Goal: Task Accomplishment & Management: Use online tool/utility

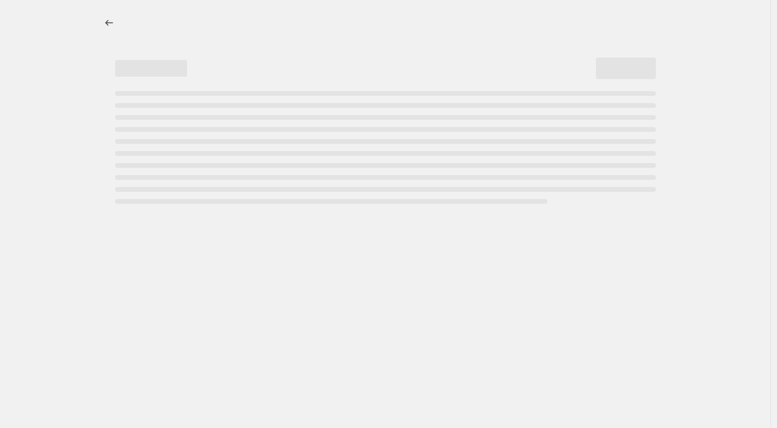
select select "percentage"
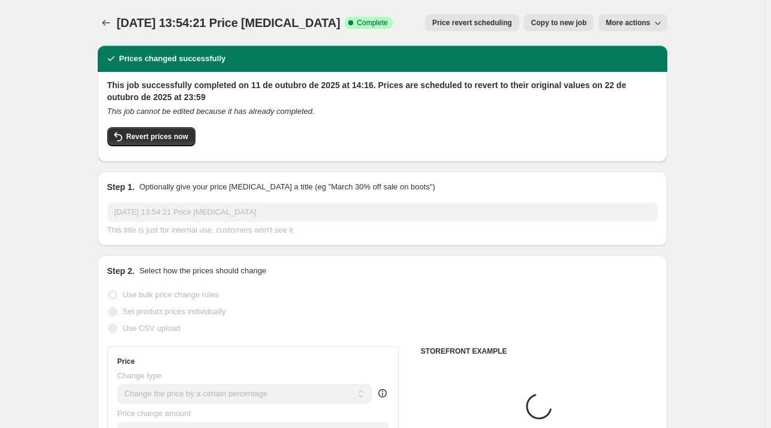
select select "collection"
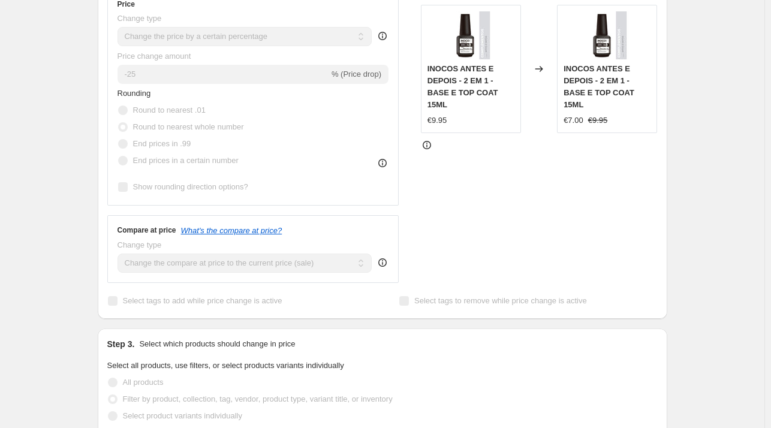
scroll to position [360, 0]
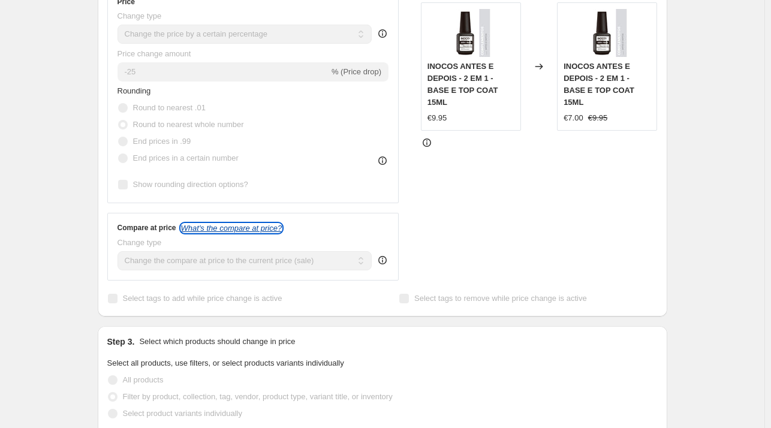
click at [250, 233] on icon "What's the compare at price?" at bounding box center [231, 228] width 101 height 9
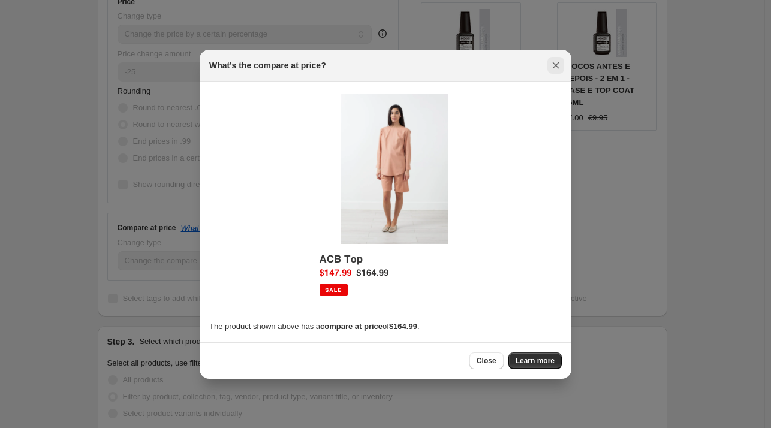
click at [554, 64] on icon "Close" at bounding box center [556, 65] width 12 height 12
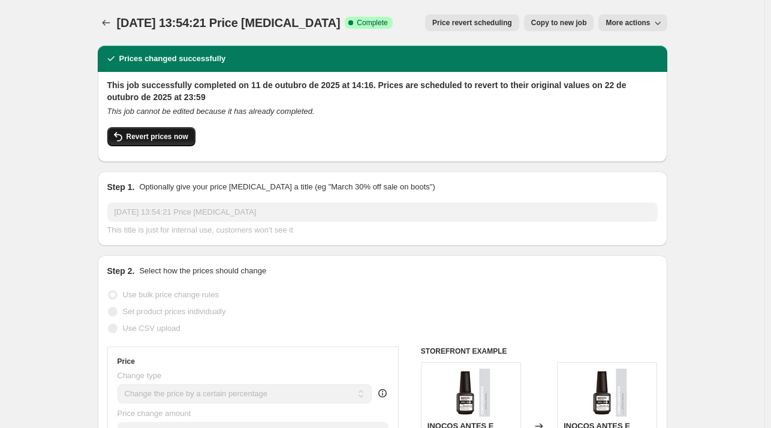
click at [158, 139] on span "Revert prices now" at bounding box center [158, 137] width 62 height 10
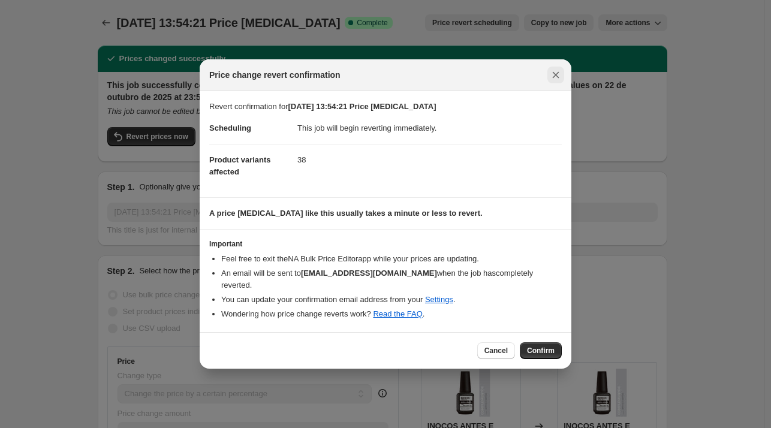
click at [564, 80] on div "Price change revert confirmation" at bounding box center [386, 75] width 372 height 32
click at [557, 80] on icon "Close" at bounding box center [556, 75] width 12 height 12
checkbox input "true"
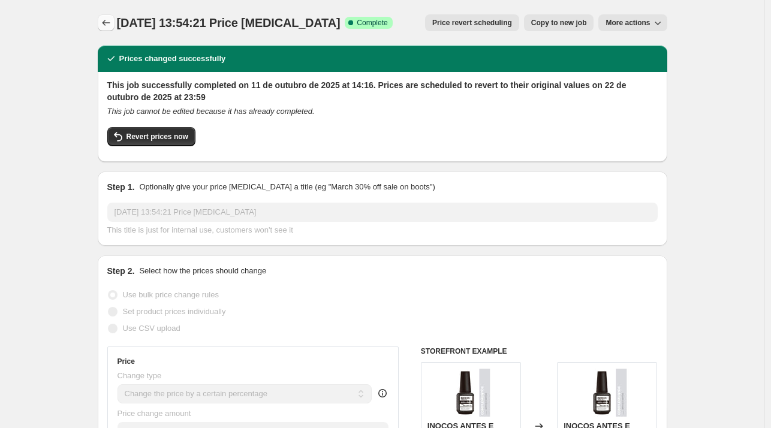
click at [109, 24] on icon "Price change jobs" at bounding box center [106, 23] width 12 height 12
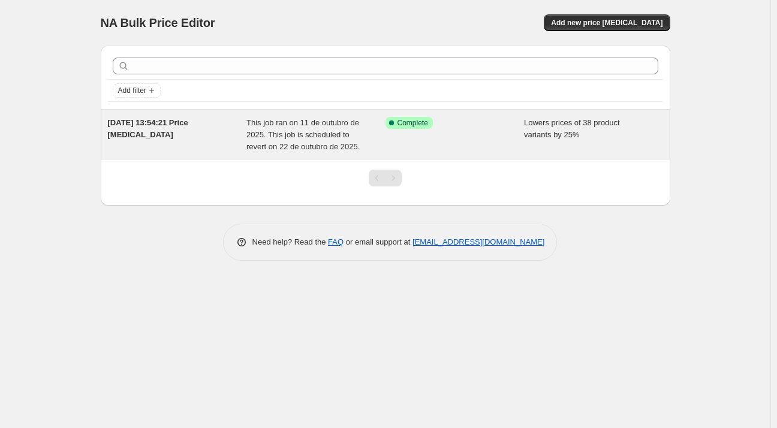
click at [313, 128] on span "This job ran on 11 de outubro de 2025. This job is scheduled to revert on 22 de…" at bounding box center [303, 134] width 113 height 33
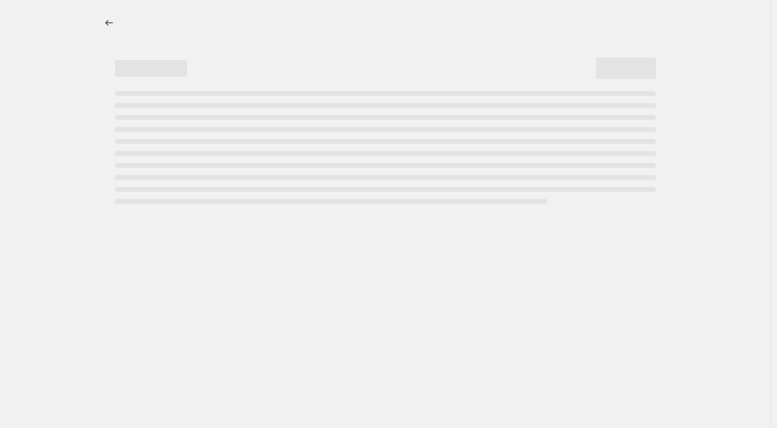
select select "percentage"
select select "collection"
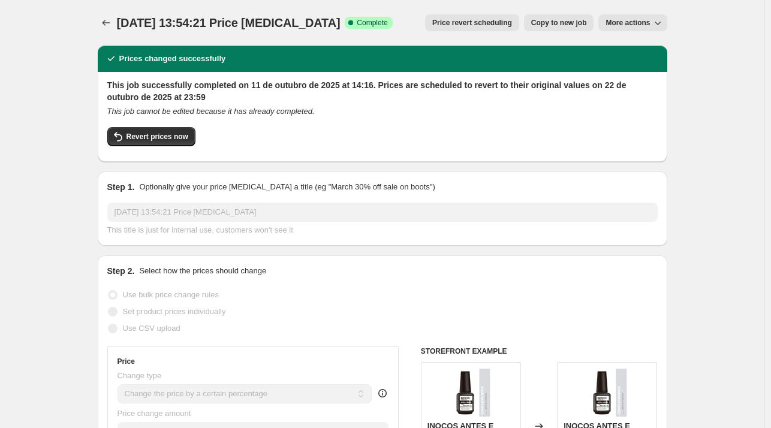
click at [621, 26] on span "More actions" at bounding box center [628, 23] width 44 height 10
click at [175, 133] on span "Revert prices now" at bounding box center [158, 137] width 62 height 10
checkbox input "false"
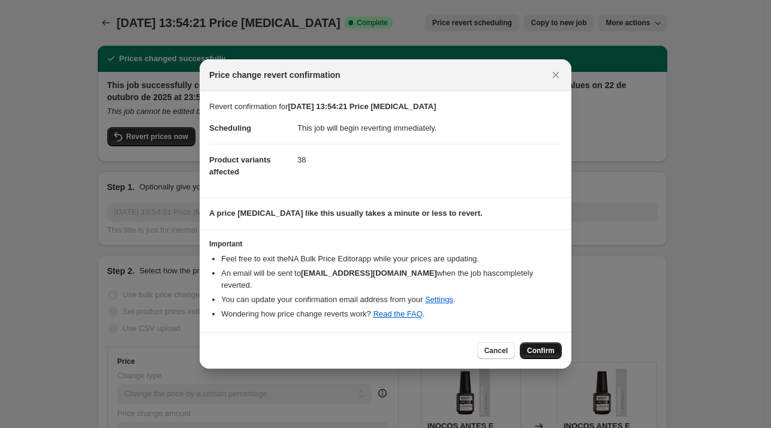
click at [554, 346] on span "Confirm" at bounding box center [541, 351] width 28 height 10
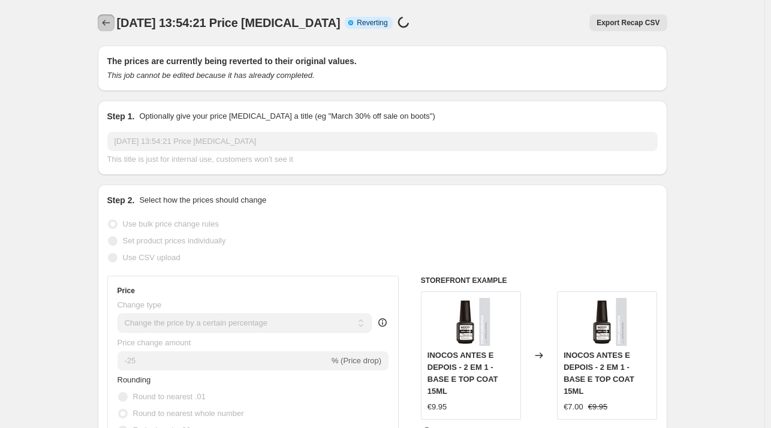
click at [107, 26] on icon "Price change jobs" at bounding box center [106, 23] width 12 height 12
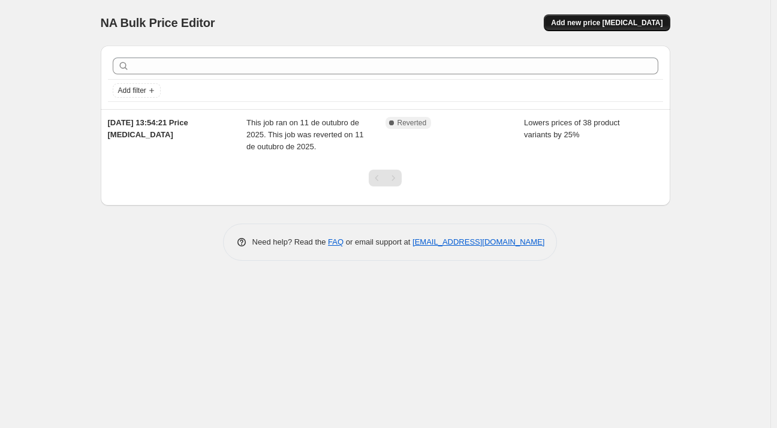
click at [621, 16] on button "Add new price [MEDICAL_DATA]" at bounding box center [607, 22] width 126 height 17
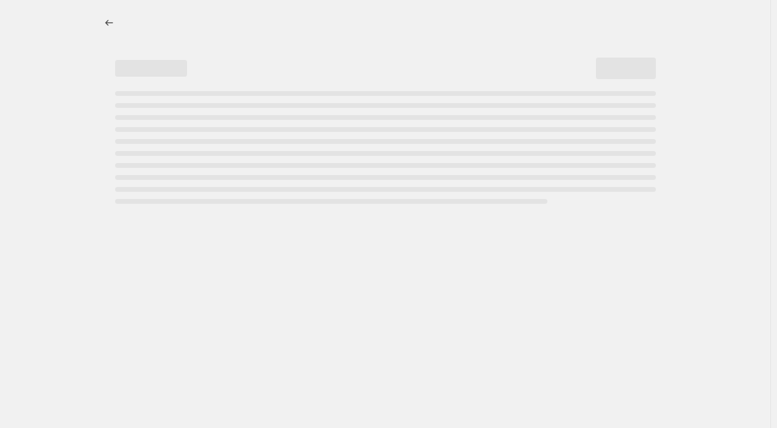
select select "percentage"
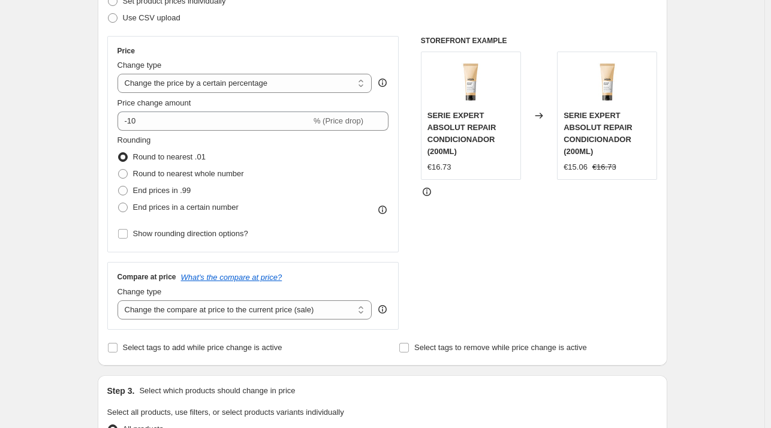
scroll to position [120, 0]
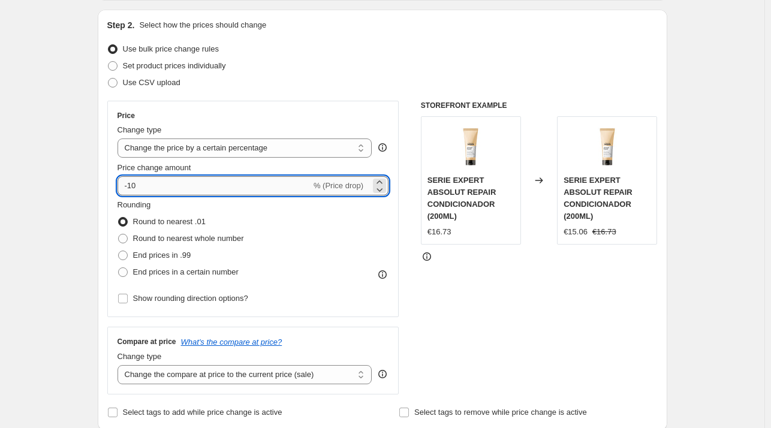
drag, startPoint x: 132, startPoint y: 187, endPoint x: 148, endPoint y: 187, distance: 16.2
click at [148, 187] on input "-10" at bounding box center [215, 185] width 194 height 19
type input "-25"
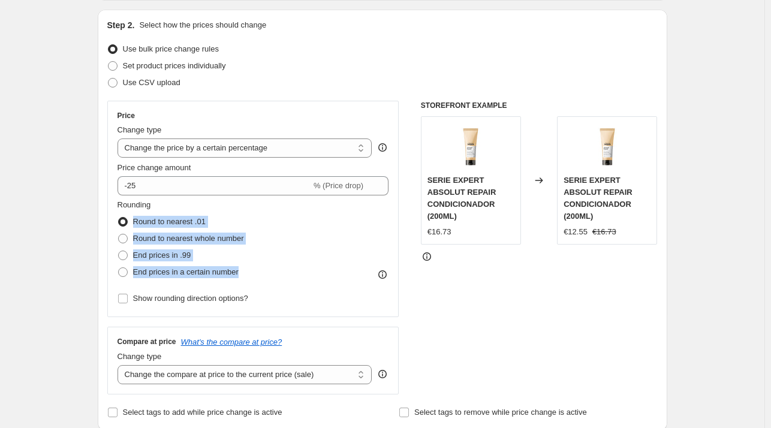
drag, startPoint x: 259, startPoint y: 274, endPoint x: 133, endPoint y: 219, distance: 138.1
click at [133, 219] on div "Rounding Round to nearest .01 Round to nearest whole number End prices in .99 E…" at bounding box center [254, 240] width 272 height 82
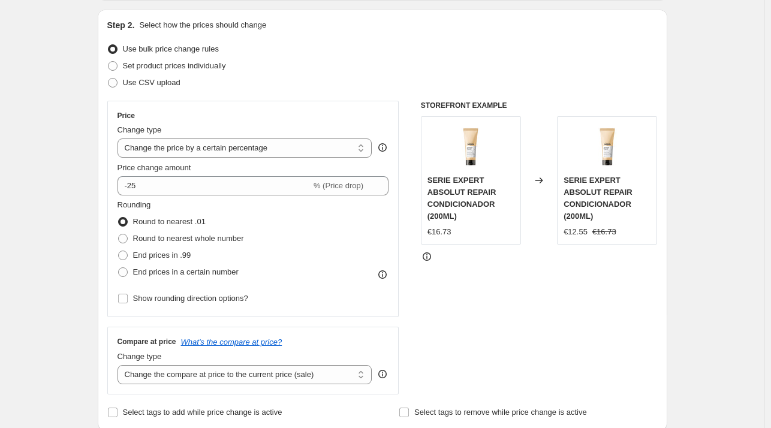
click at [389, 274] on icon at bounding box center [383, 275] width 12 height 12
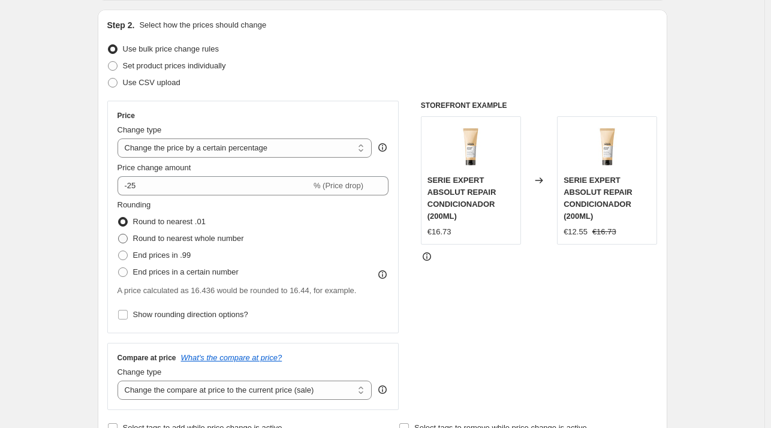
click at [127, 241] on span at bounding box center [123, 239] width 10 height 10
click at [119, 235] on input "Round to nearest whole number" at bounding box center [118, 234] width 1 height 1
radio input "true"
click at [128, 257] on span at bounding box center [123, 256] width 10 height 10
click at [119, 251] on input "End prices in .99" at bounding box center [118, 251] width 1 height 1
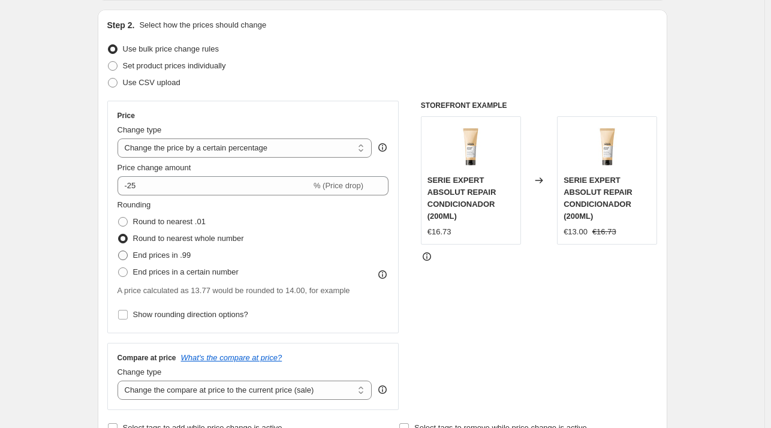
radio input "true"
click at [125, 272] on span at bounding box center [123, 273] width 10 height 10
click at [119, 268] on input "End prices in a certain number" at bounding box center [118, 268] width 1 height 1
radio input "true"
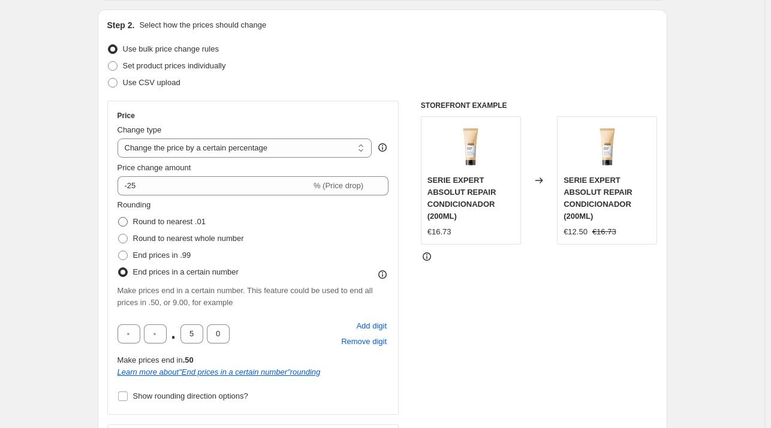
click at [126, 218] on span at bounding box center [123, 222] width 10 height 10
click at [119, 218] on input "Round to nearest .01" at bounding box center [118, 217] width 1 height 1
radio input "true"
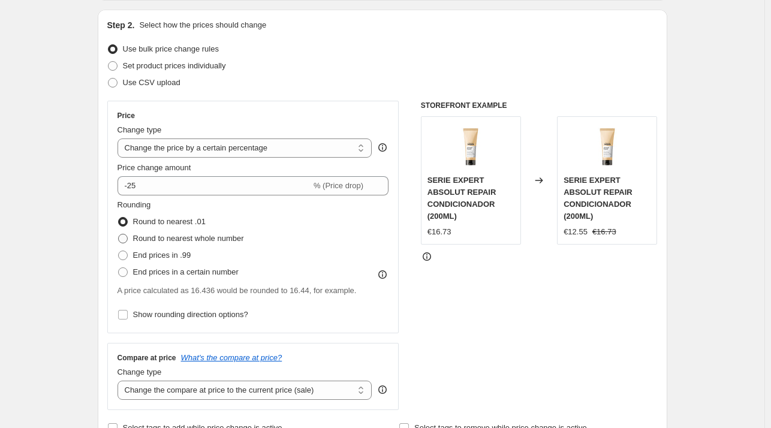
click at [125, 238] on span at bounding box center [123, 239] width 10 height 10
click at [119, 235] on input "Round to nearest whole number" at bounding box center [118, 234] width 1 height 1
radio input "true"
click at [125, 261] on label "End prices in .99" at bounding box center [155, 255] width 74 height 17
click at [119, 251] on input "End prices in .99" at bounding box center [118, 251] width 1 height 1
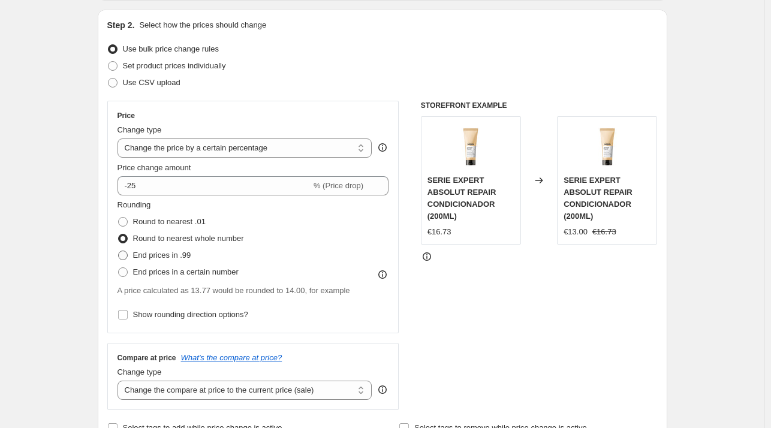
radio input "true"
click at [125, 273] on span at bounding box center [123, 273] width 10 height 10
click at [119, 268] on input "End prices in a certain number" at bounding box center [118, 268] width 1 height 1
radio input "true"
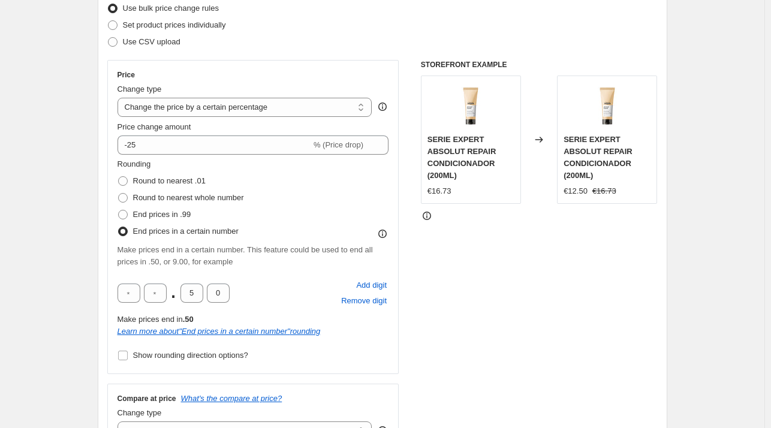
scroll to position [180, 0]
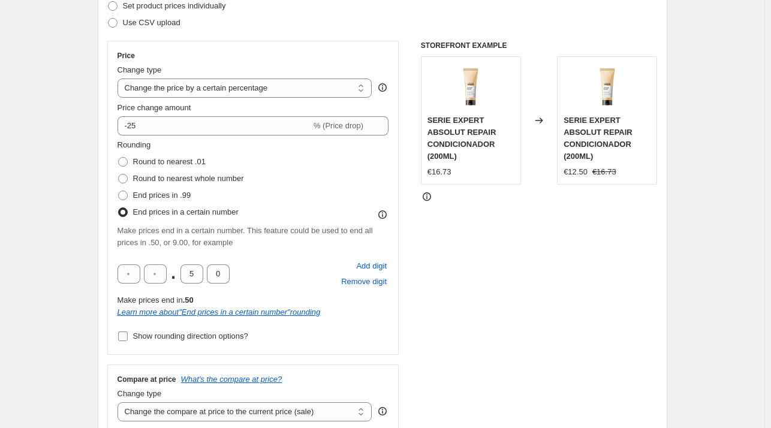
click at [128, 334] on input "Show rounding direction options?" at bounding box center [123, 337] width 10 height 10
checkbox input "true"
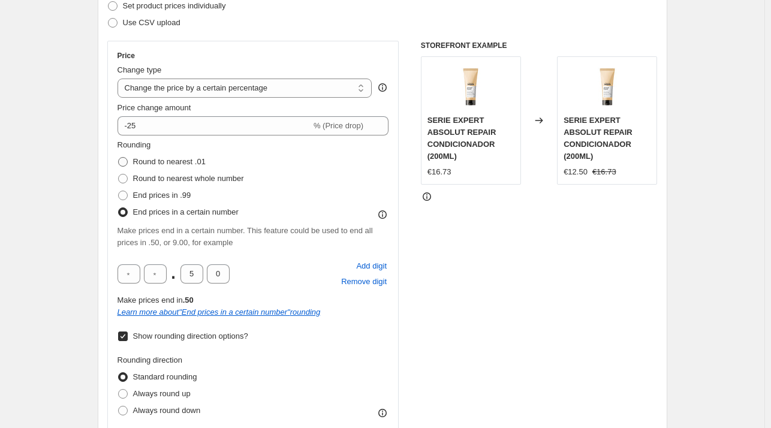
click at [124, 161] on span at bounding box center [123, 162] width 10 height 10
click at [119, 158] on input "Round to nearest .01" at bounding box center [118, 157] width 1 height 1
radio input "true"
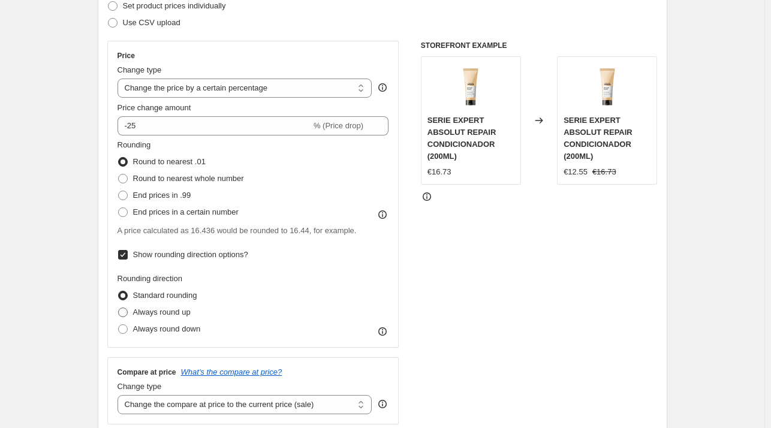
click at [126, 312] on span at bounding box center [123, 313] width 10 height 10
click at [119, 308] on input "Always round up" at bounding box center [118, 308] width 1 height 1
radio input "true"
click at [122, 293] on span at bounding box center [123, 296] width 10 height 10
click at [119, 292] on input "Standard rounding" at bounding box center [118, 291] width 1 height 1
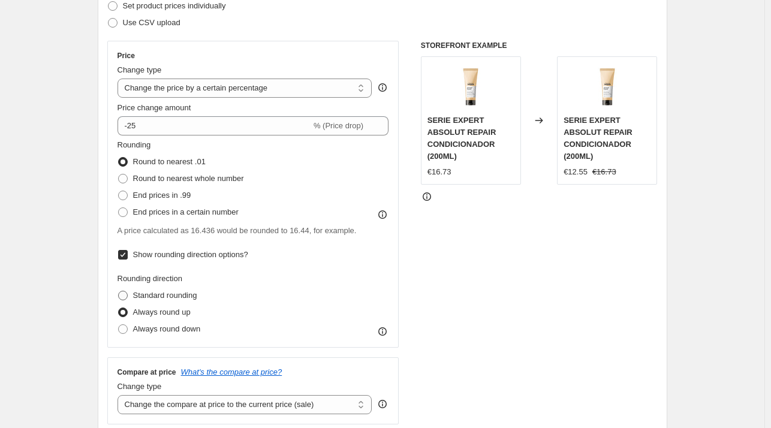
radio input "true"
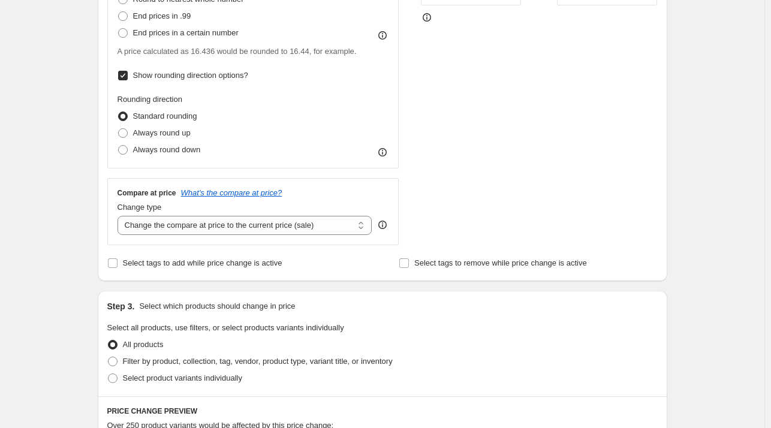
scroll to position [360, 0]
click at [328, 228] on select "Change the compare at price to the current price (sale) Change the compare at p…" at bounding box center [245, 224] width 255 height 19
click at [113, 268] on span at bounding box center [112, 262] width 11 height 11
click at [113, 268] on input "Select tags to add while price change is active" at bounding box center [113, 263] width 10 height 10
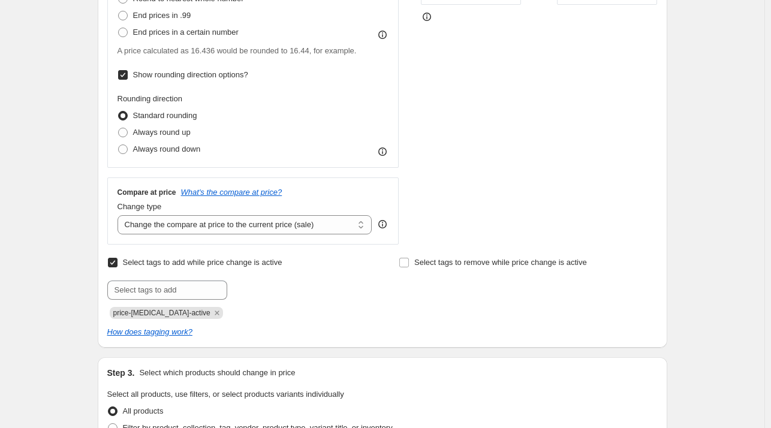
click at [113, 266] on input "Select tags to add while price change is active" at bounding box center [113, 263] width 10 height 10
checkbox input "false"
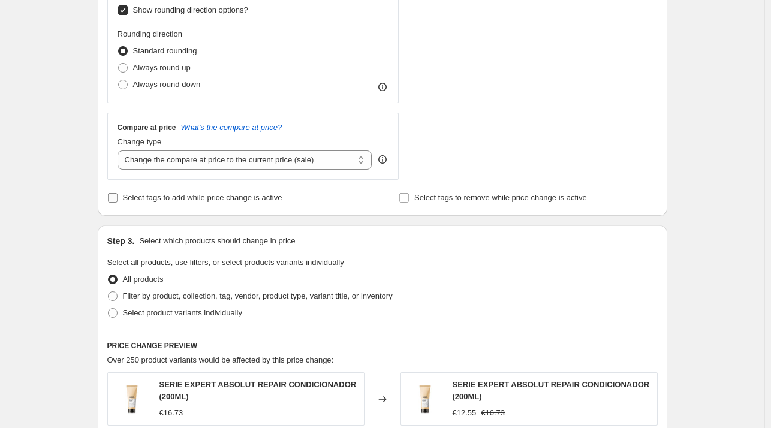
scroll to position [480, 0]
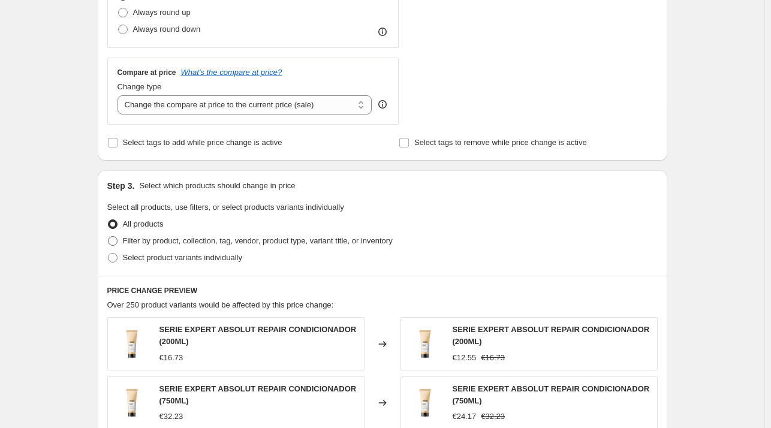
click at [115, 245] on span at bounding box center [113, 241] width 10 height 10
click at [109, 237] on input "Filter by product, collection, tag, vendor, product type, variant title, or inv…" at bounding box center [108, 236] width 1 height 1
radio input "true"
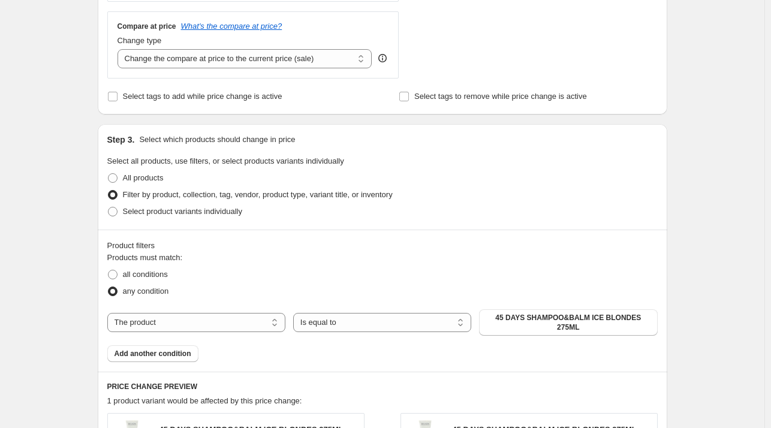
scroll to position [600, 0]
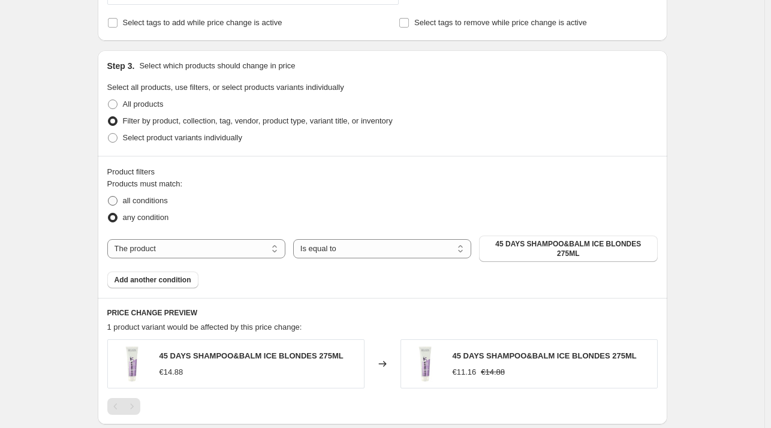
click at [118, 201] on span at bounding box center [113, 201] width 10 height 10
click at [109, 197] on input "all conditions" at bounding box center [108, 196] width 1 height 1
radio input "true"
click at [118, 221] on span at bounding box center [113, 218] width 10 height 10
click at [109, 214] on input "any condition" at bounding box center [108, 213] width 1 height 1
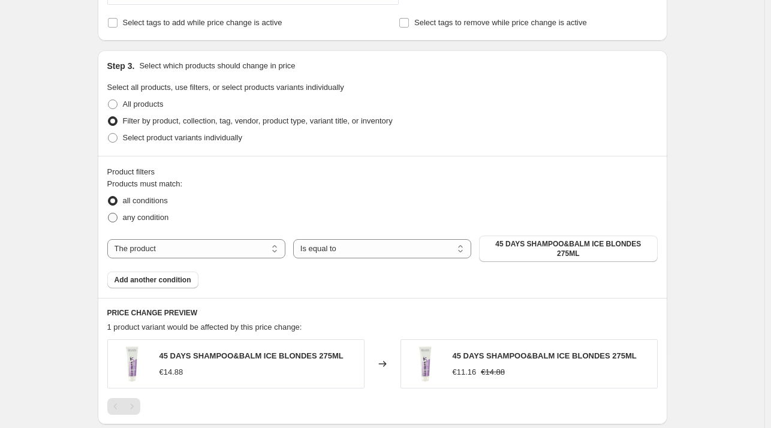
radio input "true"
click at [112, 106] on span at bounding box center [113, 105] width 10 height 10
click at [109, 100] on input "All products" at bounding box center [108, 100] width 1 height 1
radio input "true"
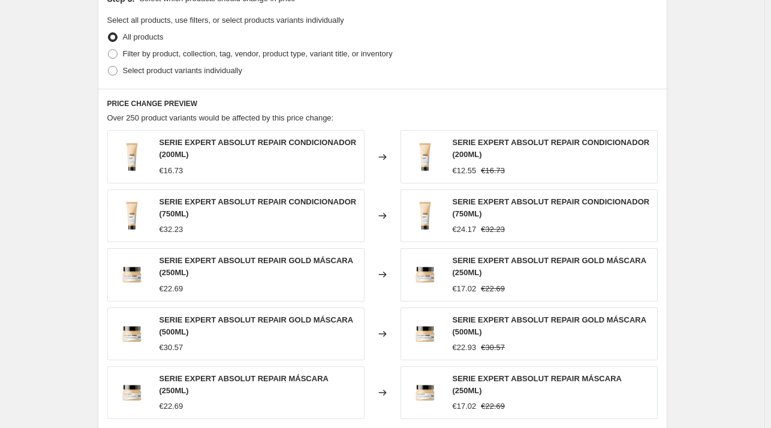
scroll to position [636, 0]
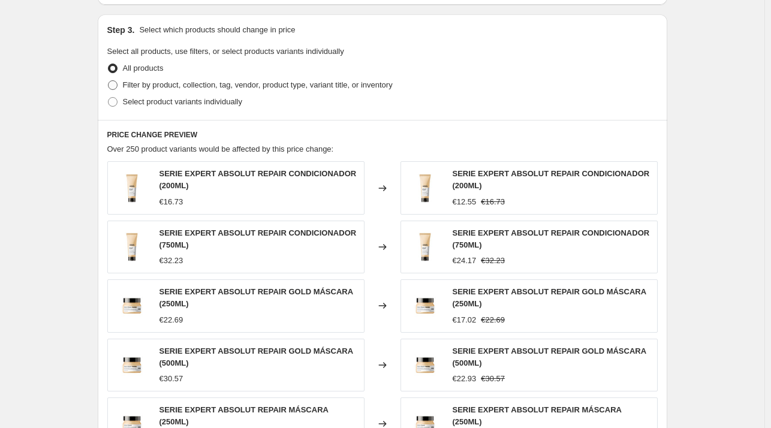
click at [115, 86] on span at bounding box center [113, 85] width 10 height 10
click at [109, 81] on input "Filter by product, collection, tag, vendor, product type, variant title, or inv…" at bounding box center [108, 80] width 1 height 1
radio input "true"
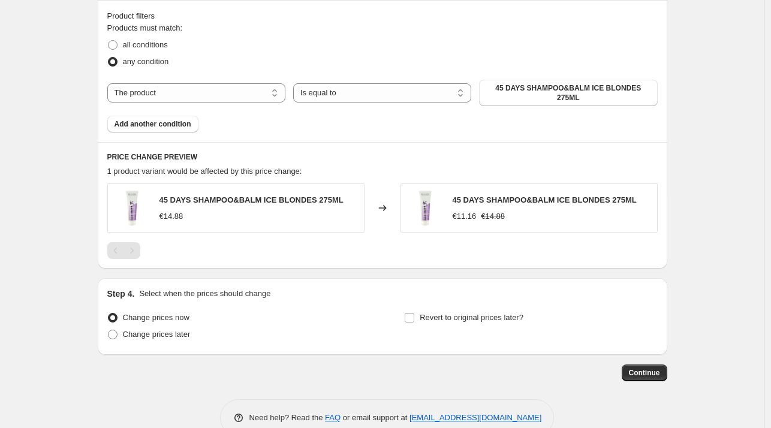
scroll to position [516, 0]
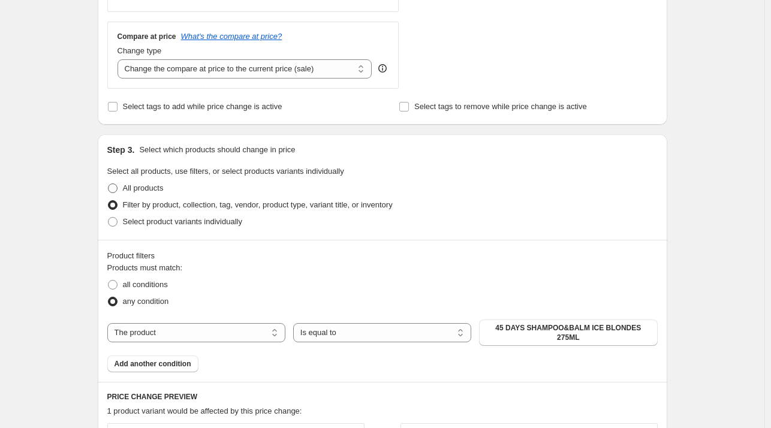
click at [116, 191] on span at bounding box center [113, 189] width 10 height 10
click at [109, 184] on input "All products" at bounding box center [108, 184] width 1 height 1
radio input "true"
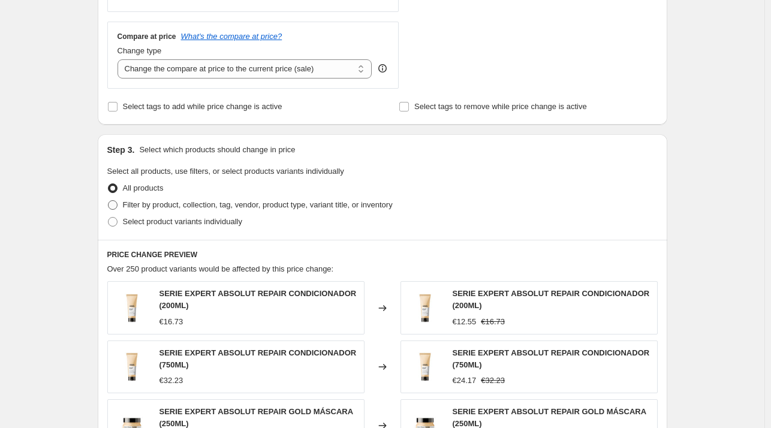
click at [116, 205] on span at bounding box center [113, 205] width 10 height 10
click at [109, 201] on input "Filter by product, collection, tag, vendor, product type, variant title, or inv…" at bounding box center [108, 200] width 1 height 1
radio input "true"
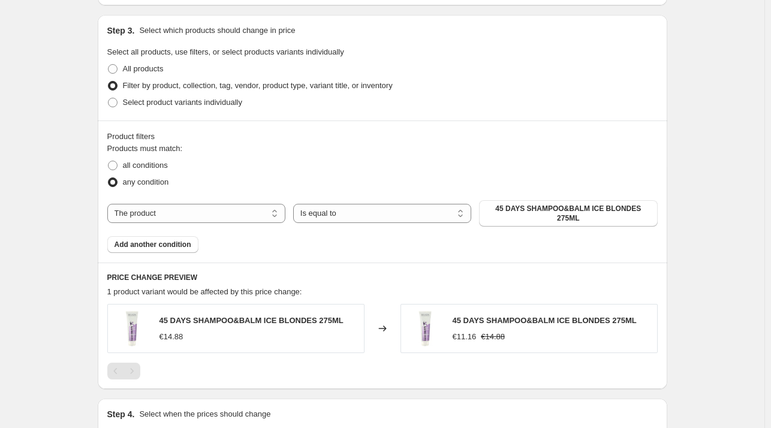
scroll to position [636, 0]
click at [124, 217] on select "The product The product's collection The product's tag The product's vendor The…" at bounding box center [196, 212] width 178 height 19
select select "collection"
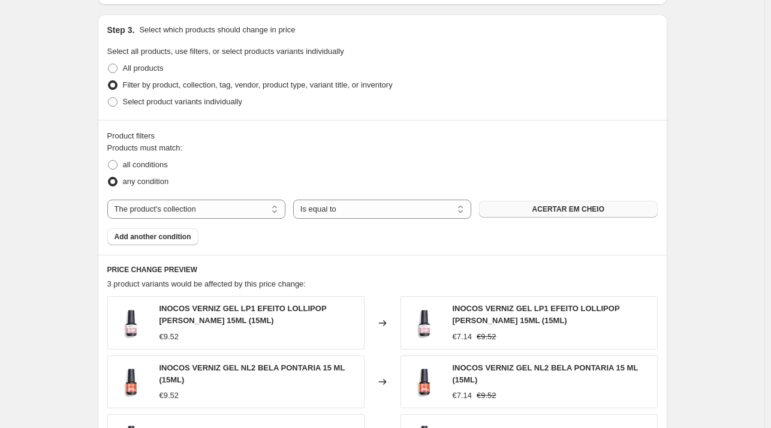
click at [587, 211] on span "ACERTAR EM CHEIO" at bounding box center [569, 210] width 72 height 10
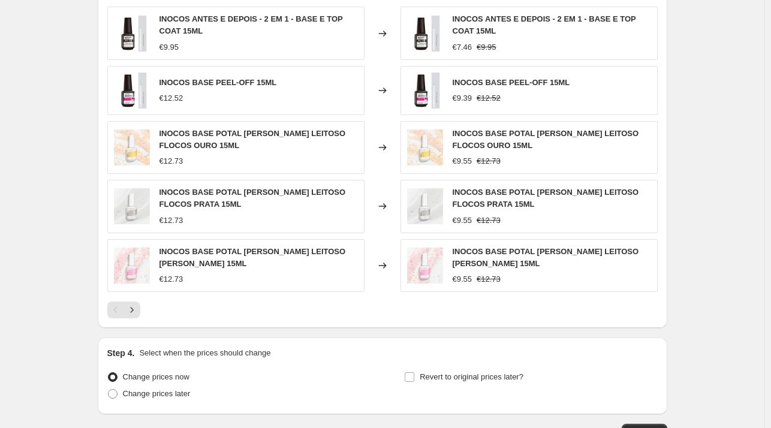
scroll to position [996, 0]
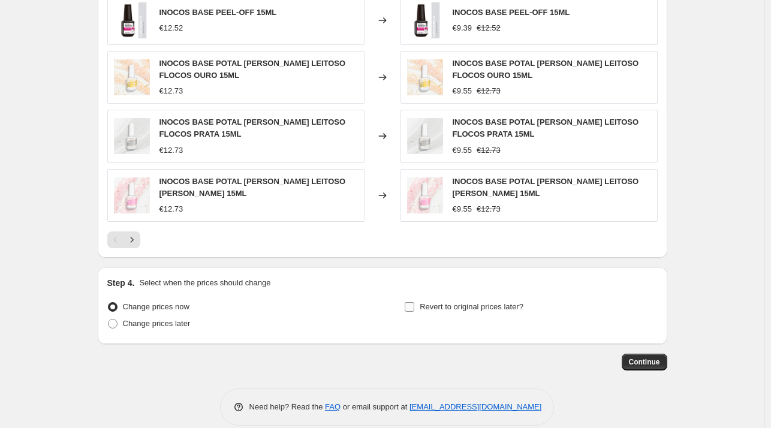
click at [414, 312] on label "Revert to original prices later?" at bounding box center [463, 307] width 119 height 17
click at [414, 312] on input "Revert to original prices later?" at bounding box center [410, 307] width 10 height 10
checkbox input "true"
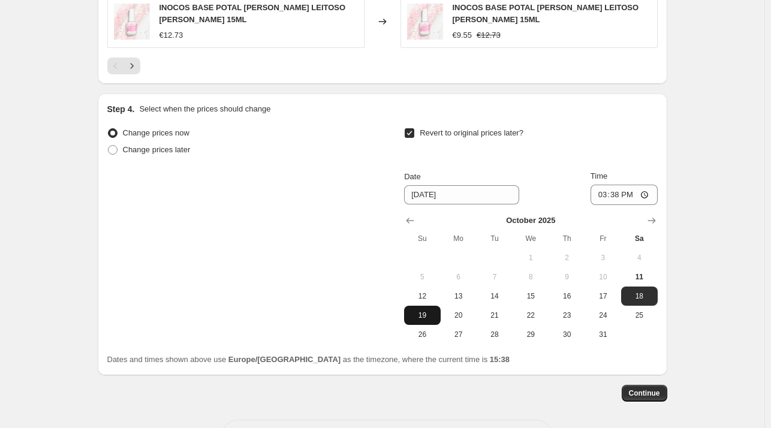
scroll to position [1215, 0]
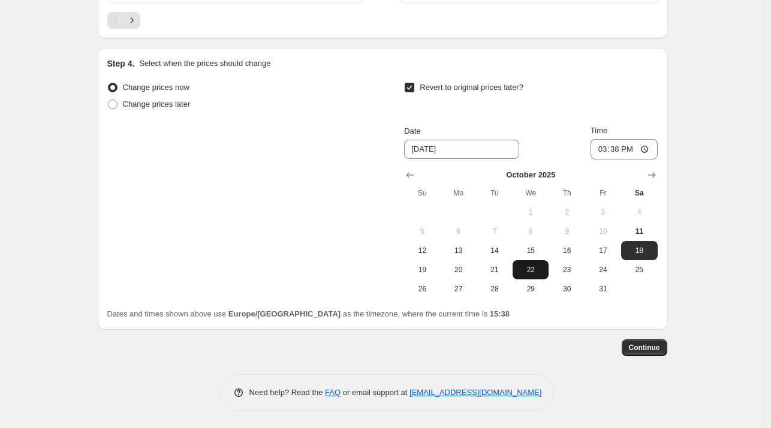
click at [532, 267] on span "22" at bounding box center [531, 270] width 26 height 10
click at [648, 149] on input "15:38" at bounding box center [624, 149] width 67 height 20
click at [662, 94] on div "Step 4. Select when the prices should change Change prices now Change prices la…" at bounding box center [383, 189] width 570 height 282
click at [630, 149] on input "15:38" at bounding box center [624, 149] width 67 height 20
click at [643, 148] on input "15:38" at bounding box center [624, 149] width 67 height 20
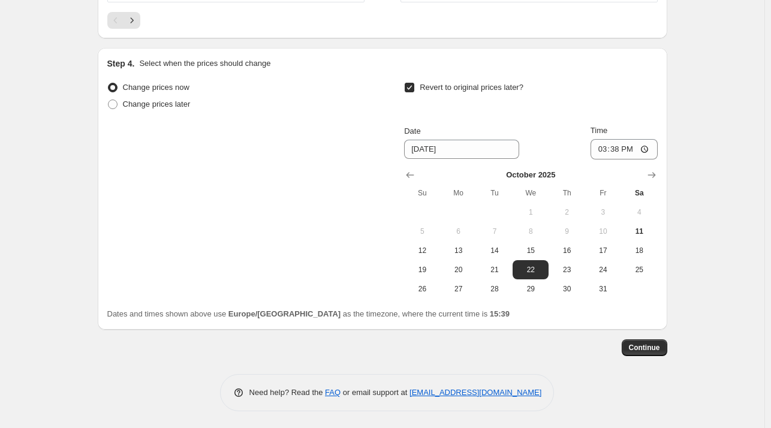
click at [641, 92] on div "Revert to original prices later?" at bounding box center [530, 97] width 253 height 36
click at [447, 284] on button "27" at bounding box center [459, 289] width 36 height 19
type input "[DATE]"
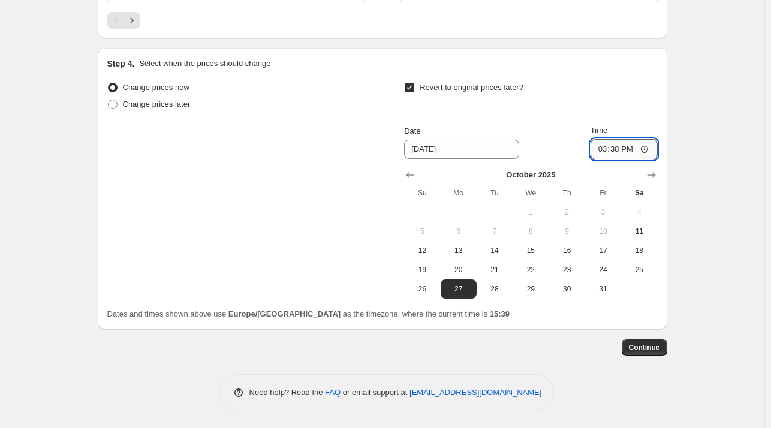
click at [621, 147] on input "15:38" at bounding box center [624, 149] width 67 height 20
click at [650, 148] on input "15:38" at bounding box center [624, 149] width 67 height 20
type input "23:59"
click at [655, 351] on span "Continue" at bounding box center [644, 348] width 31 height 10
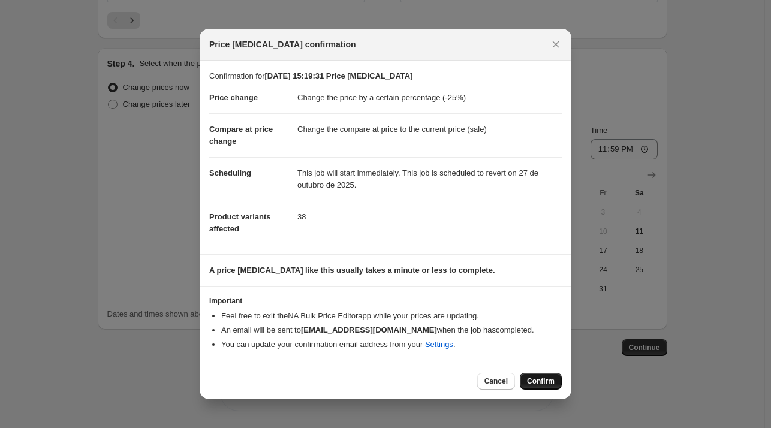
click at [549, 376] on button "Confirm" at bounding box center [541, 381] width 42 height 17
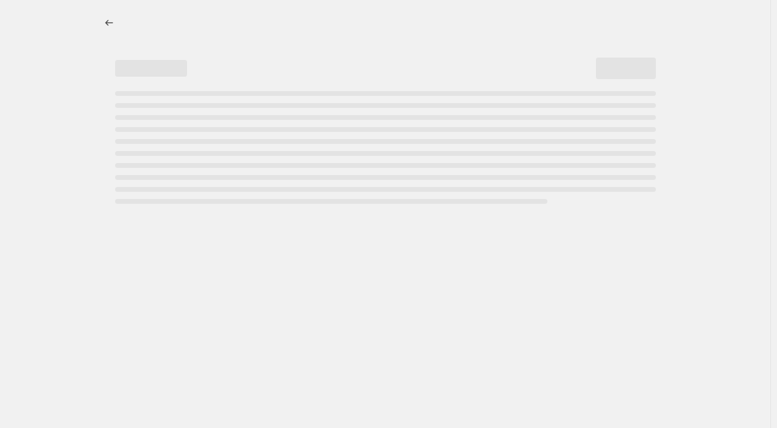
select select "percentage"
select select "collection"
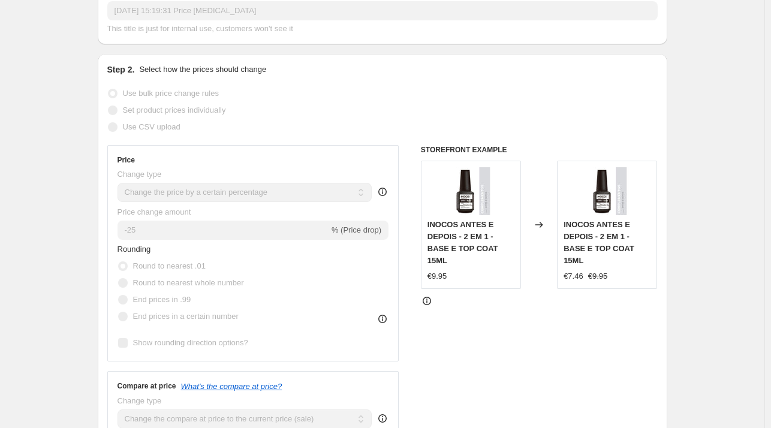
scroll to position [240, 0]
